Goal: Information Seeking & Learning: Find specific fact

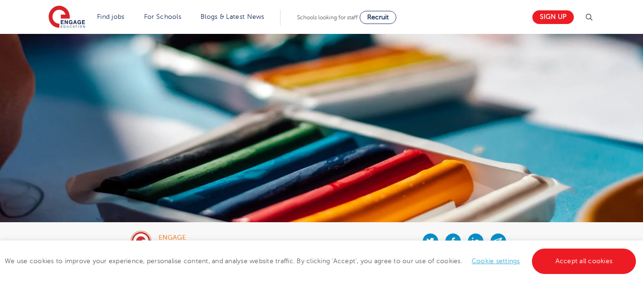
click at [590, 18] on img at bounding box center [588, 17] width 11 height 11
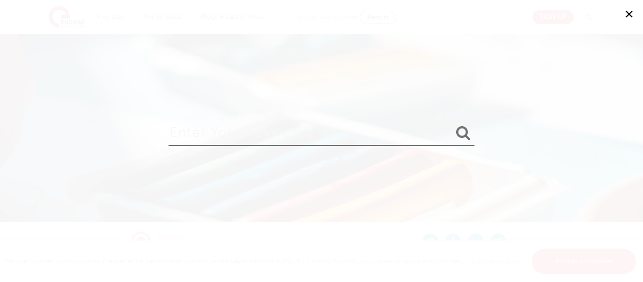
click at [327, 141] on input "search" at bounding box center [321, 130] width 306 height 31
type input "visual spacial"
click at [452, 125] on button "submit" at bounding box center [463, 133] width 23 height 17
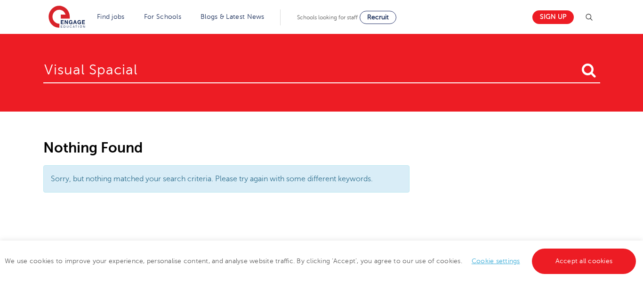
click at [115, 70] on input "visual spacial" at bounding box center [321, 68] width 557 height 31
type input "visual spatcial"
click at [577, 62] on button "submit" at bounding box center [588, 70] width 23 height 17
